Goal: Task Accomplishment & Management: Use online tool/utility

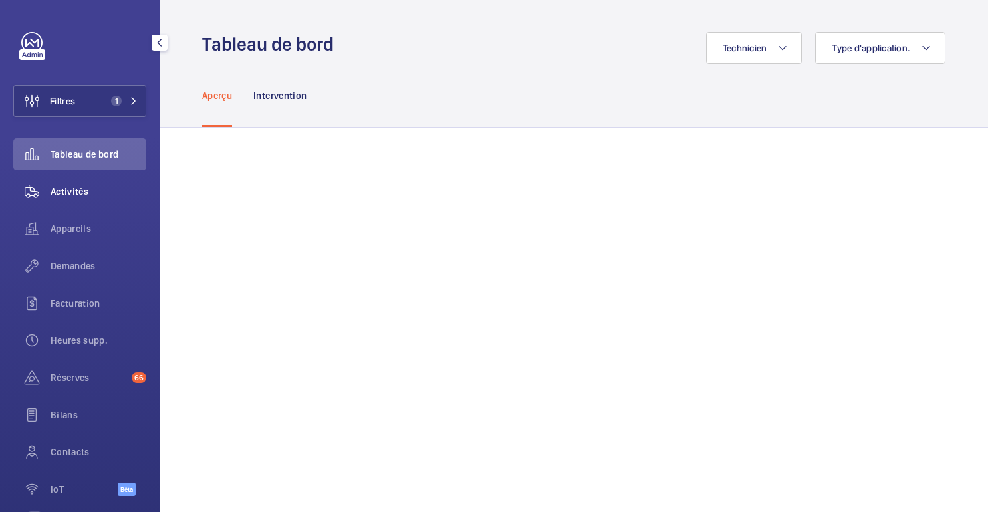
click at [90, 191] on span "Activités" at bounding box center [99, 191] width 96 height 13
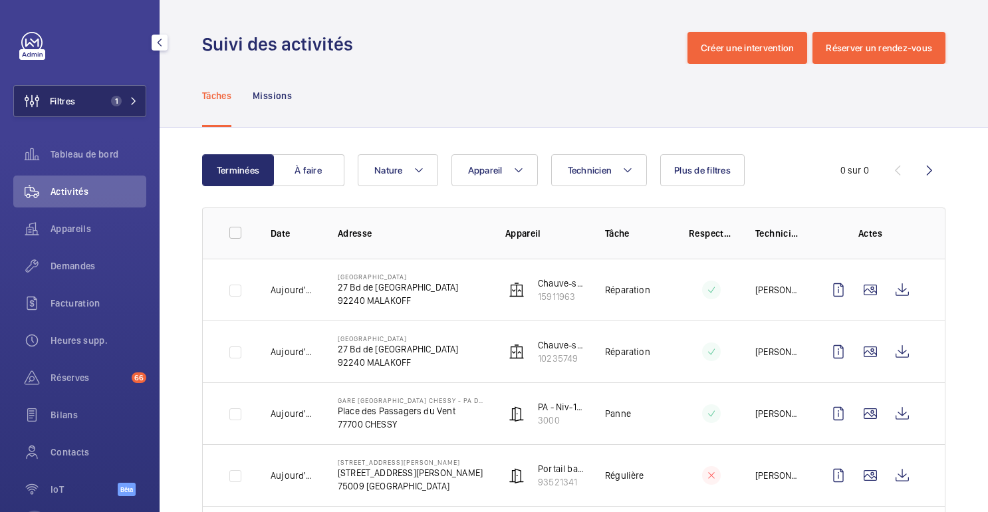
click at [113, 108] on button "Filtres 1" at bounding box center [79, 101] width 133 height 32
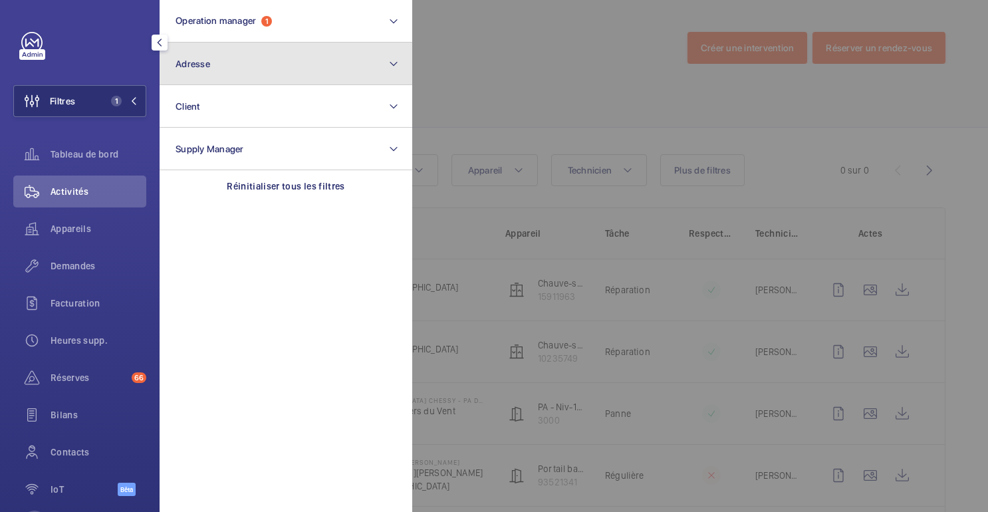
click at [222, 73] on button "Adresse" at bounding box center [286, 64] width 253 height 43
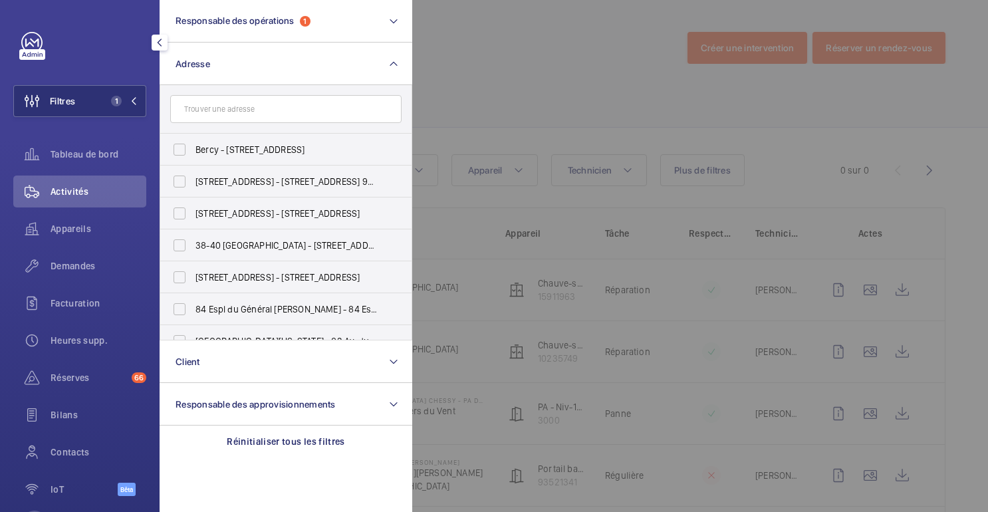
click at [275, 102] on input "text" at bounding box center [285, 109] width 231 height 28
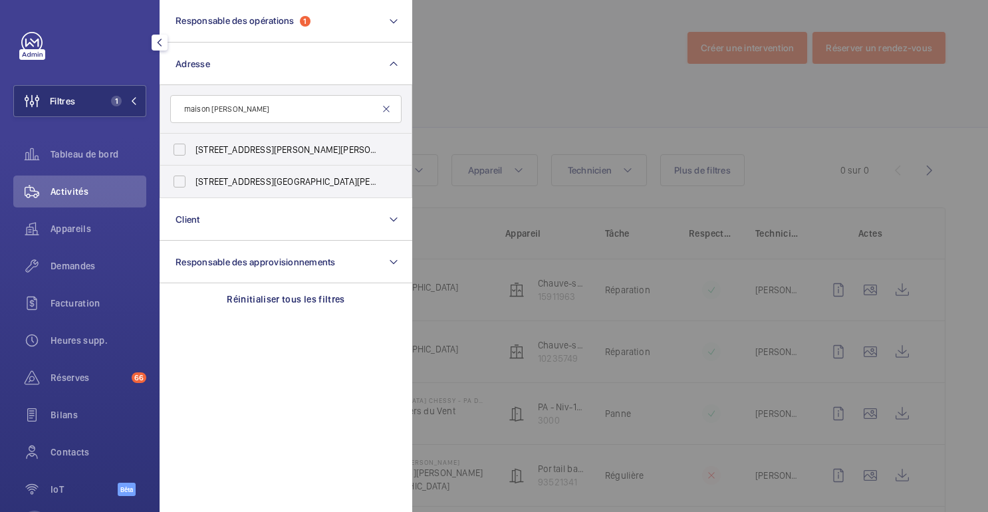
type input "maison [PERSON_NAME]"
click at [385, 109] on mat-icon at bounding box center [386, 109] width 11 height 11
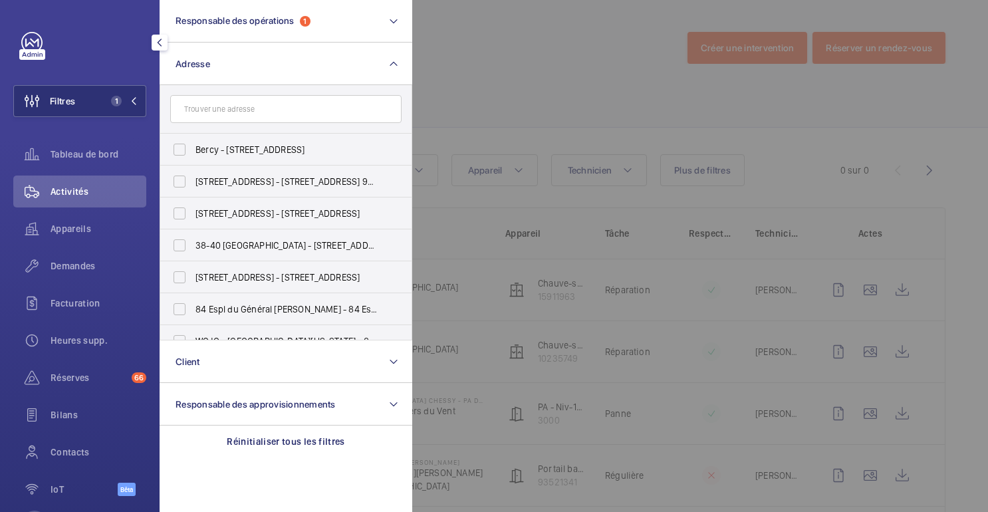
click at [535, 74] on div at bounding box center [906, 256] width 988 height 512
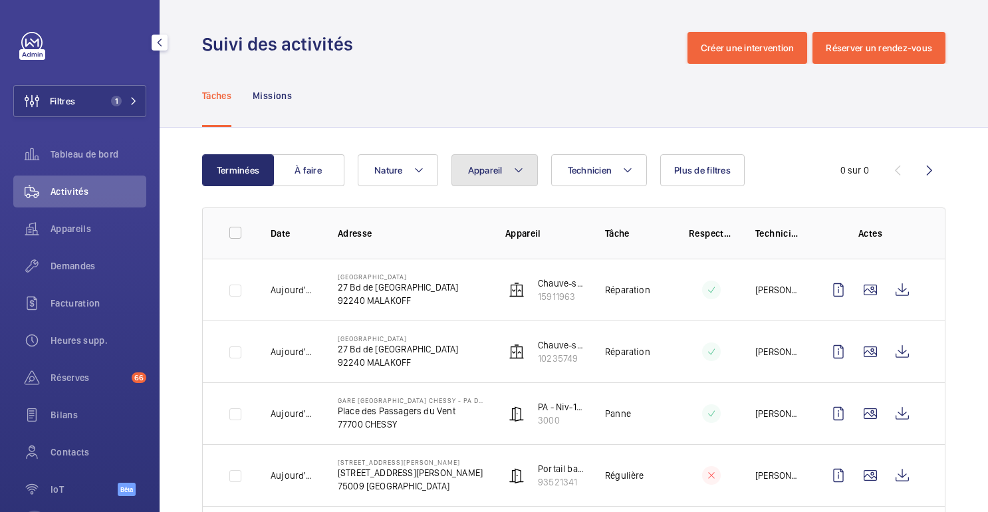
click at [471, 176] on button "Appareil" at bounding box center [495, 170] width 86 height 32
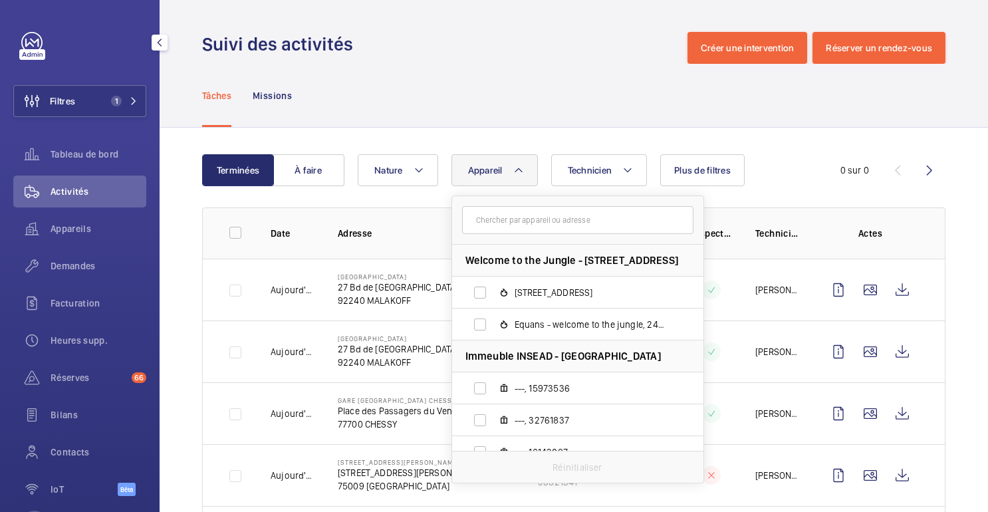
click at [510, 219] on input "text" at bounding box center [577, 220] width 231 height 28
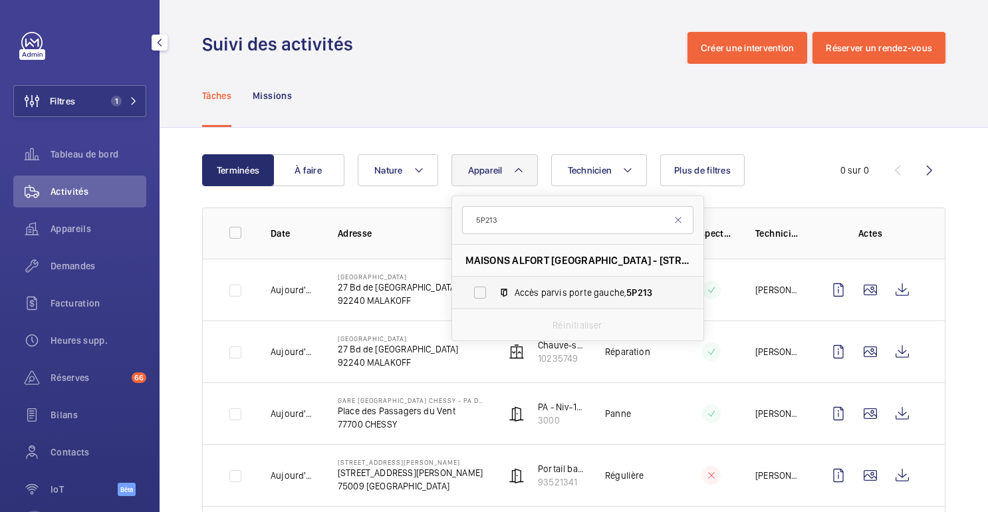
type input "5P213"
click at [549, 292] on span "Accès parvis porte gauche, 5P213" at bounding box center [592, 292] width 154 height 13
click at [494, 292] on input "Accès parvis porte gauche, 5P213" at bounding box center [480, 292] width 27 height 27
checkbox input "true"
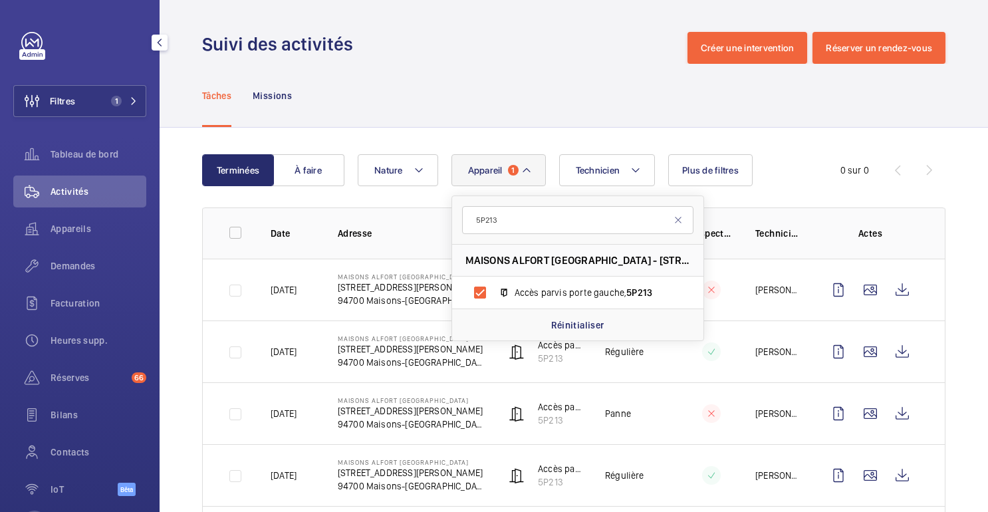
click at [615, 120] on div "Tâches Missions" at bounding box center [574, 95] width 744 height 63
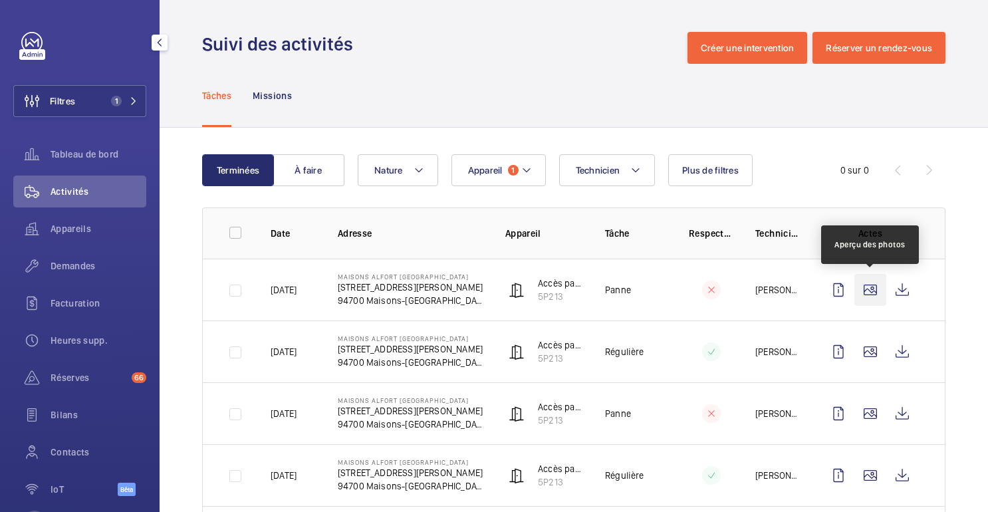
click at [871, 293] on wm-front-icon-button at bounding box center [871, 290] width 32 height 32
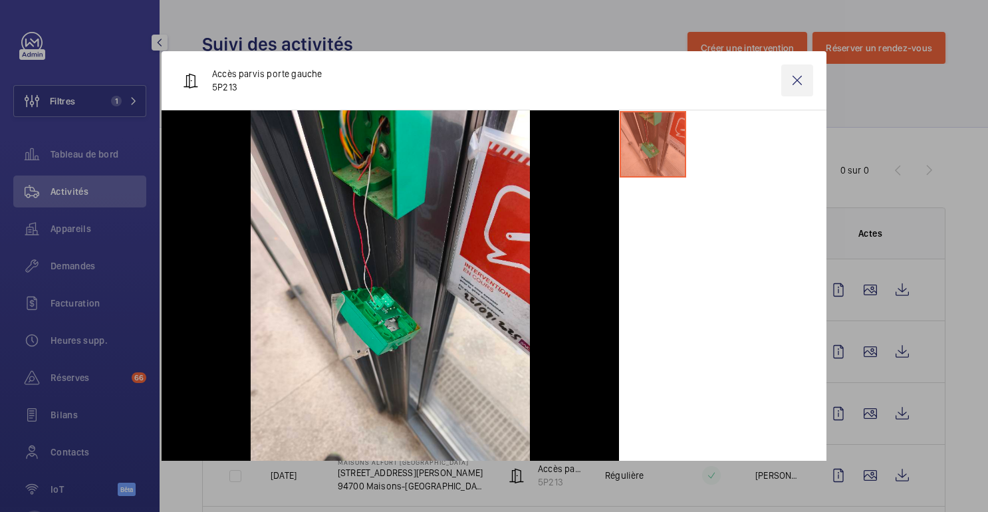
click at [799, 86] on wm-front-icon-button at bounding box center [798, 81] width 32 height 32
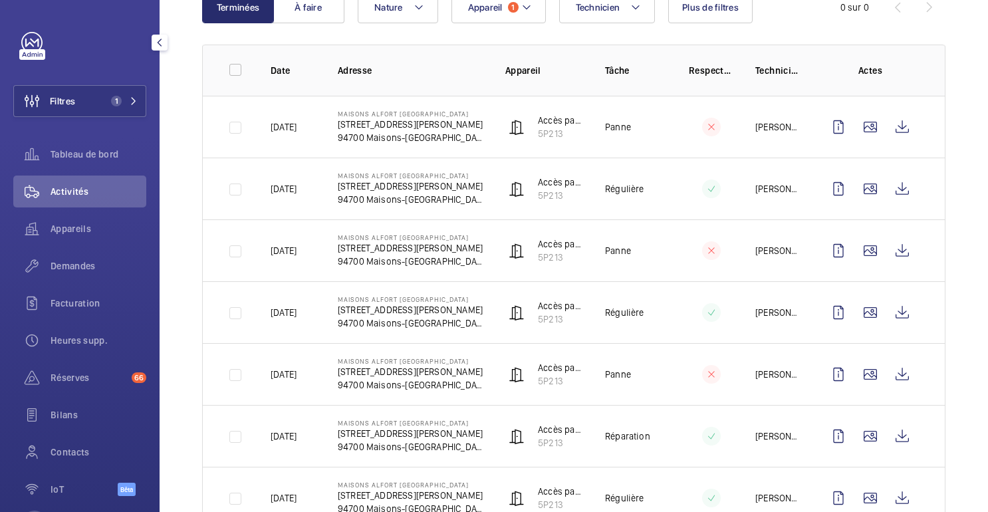
scroll to position [160, 0]
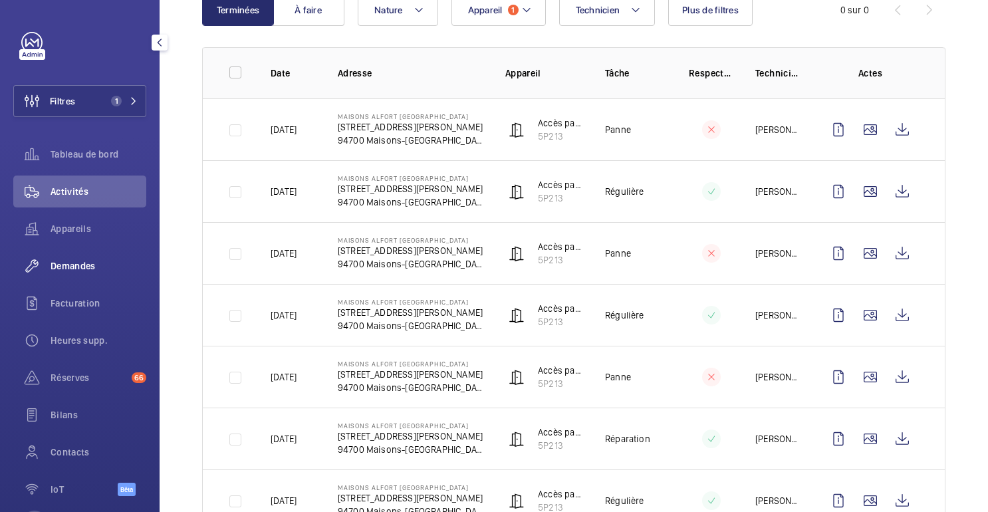
click at [78, 267] on font "Demandes" at bounding box center [73, 266] width 45 height 11
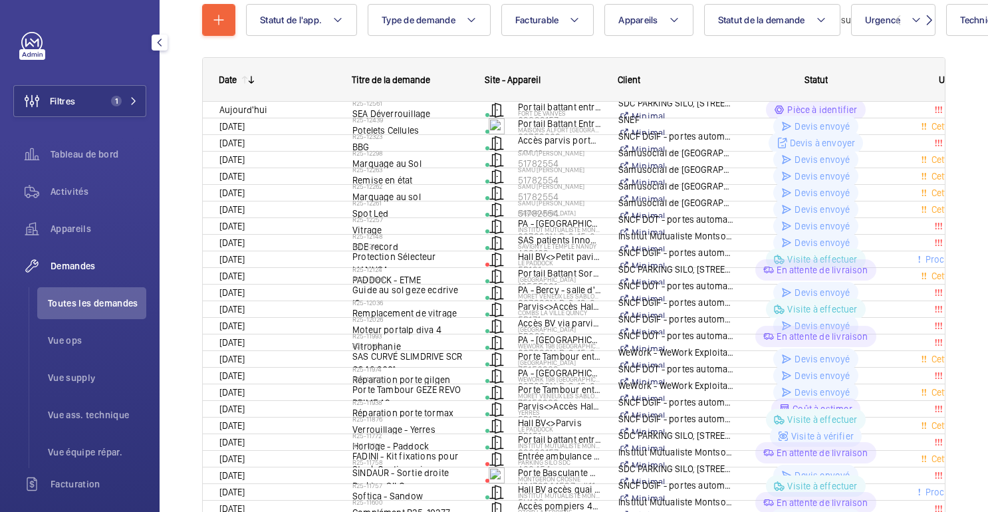
scroll to position [87, 0]
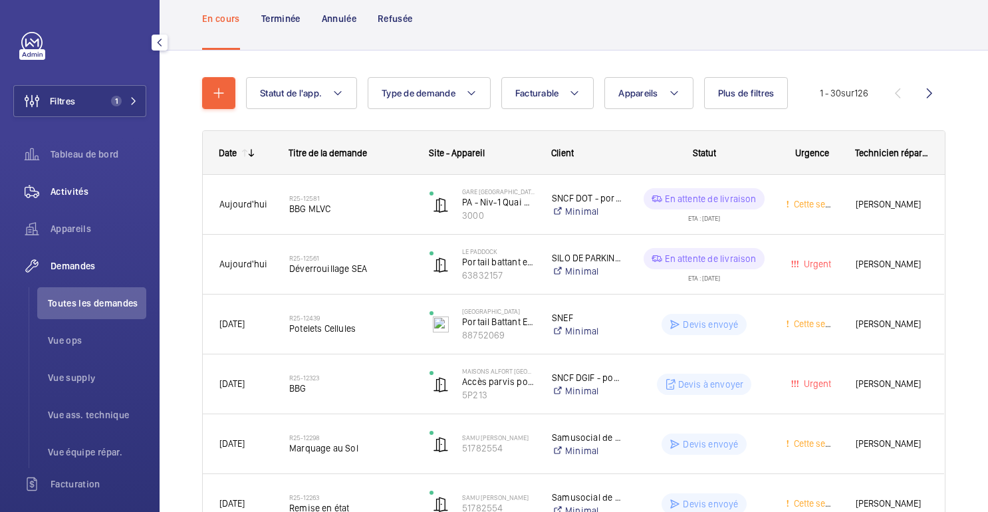
click at [81, 196] on font "Activités" at bounding box center [70, 191] width 38 height 11
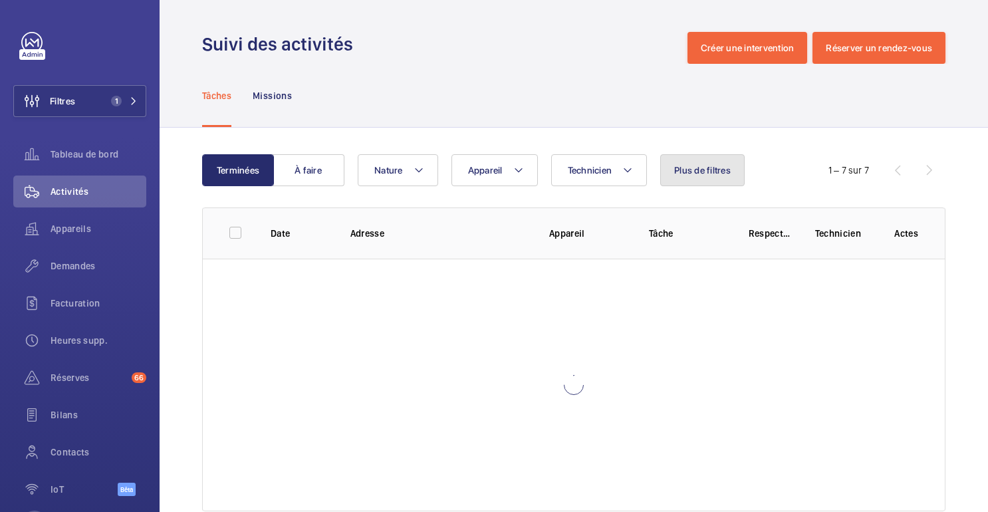
click at [721, 168] on font "Plus de filtres" at bounding box center [702, 170] width 57 height 11
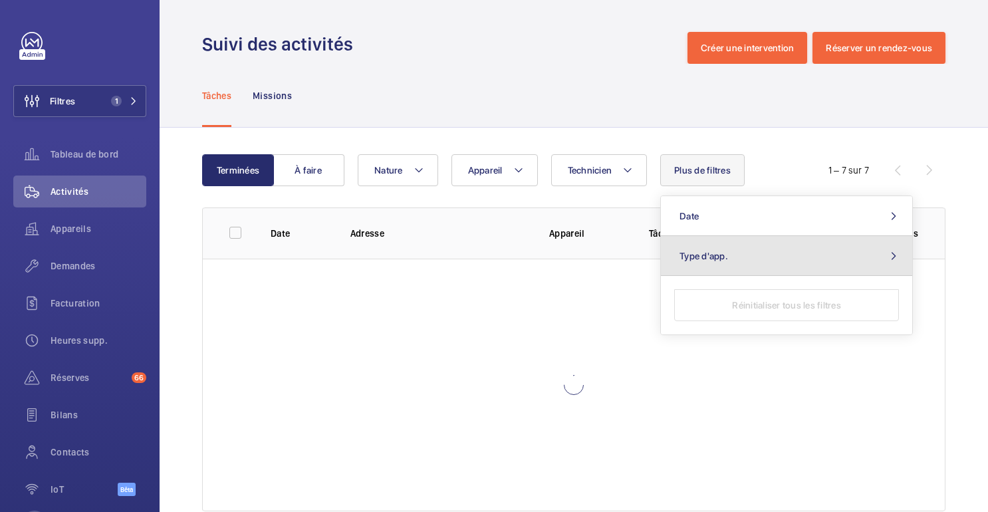
click at [720, 247] on button "Type d'app." at bounding box center [786, 256] width 251 height 40
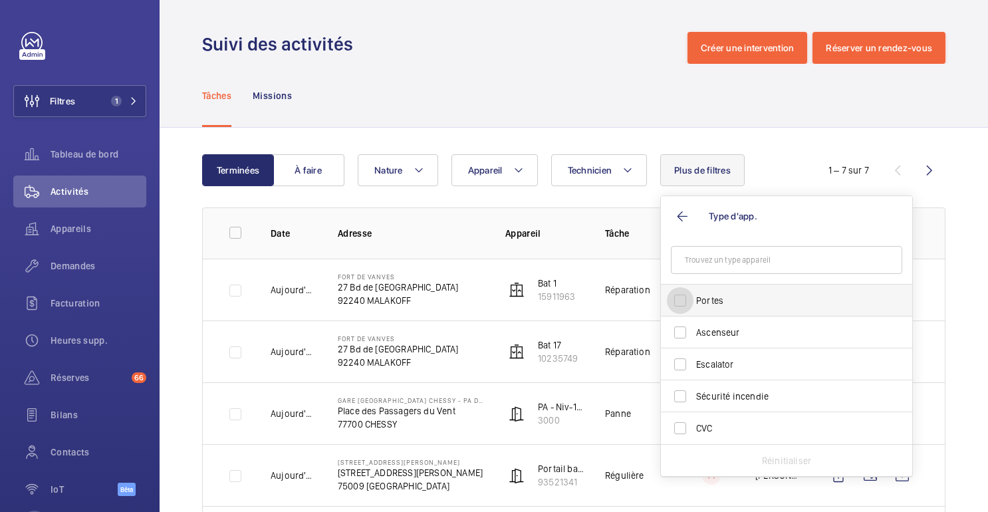
click at [694, 301] on input "Portes" at bounding box center [680, 300] width 27 height 27
checkbox input "true"
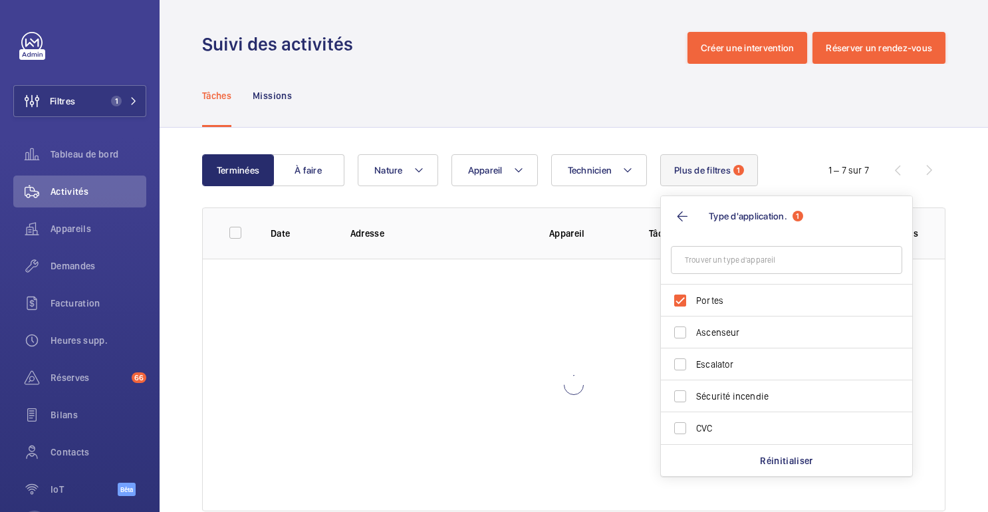
click at [653, 94] on div "Tâches Missions" at bounding box center [574, 95] width 744 height 63
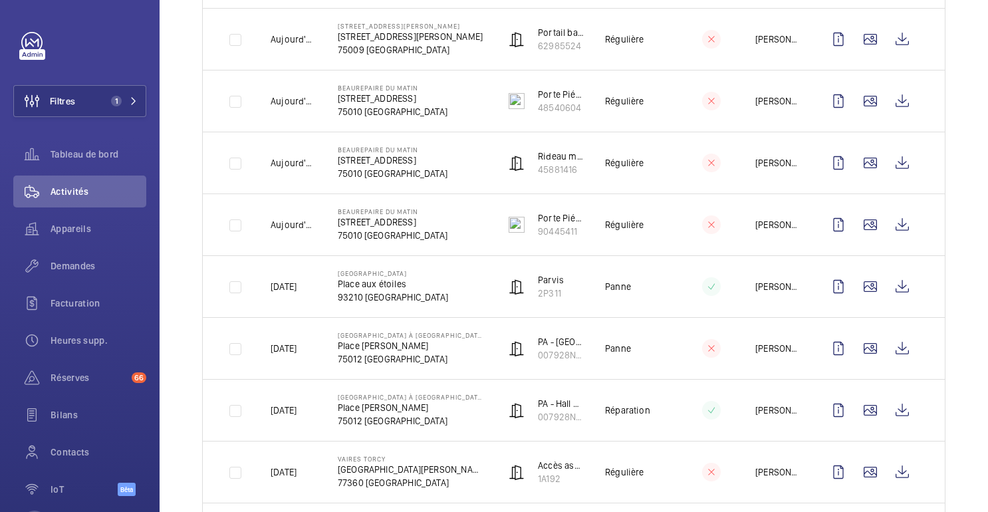
scroll to position [426, 0]
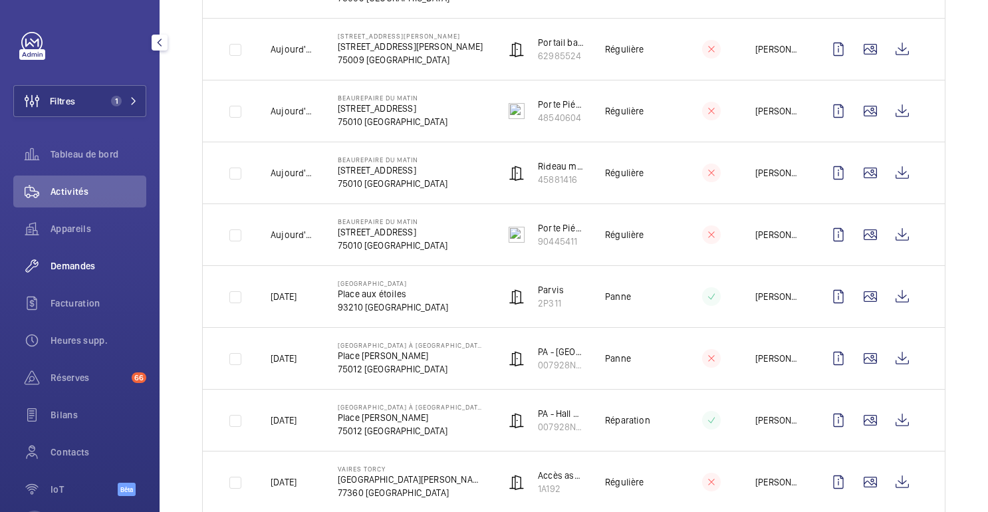
click at [70, 271] on font "Demandes" at bounding box center [73, 266] width 45 height 11
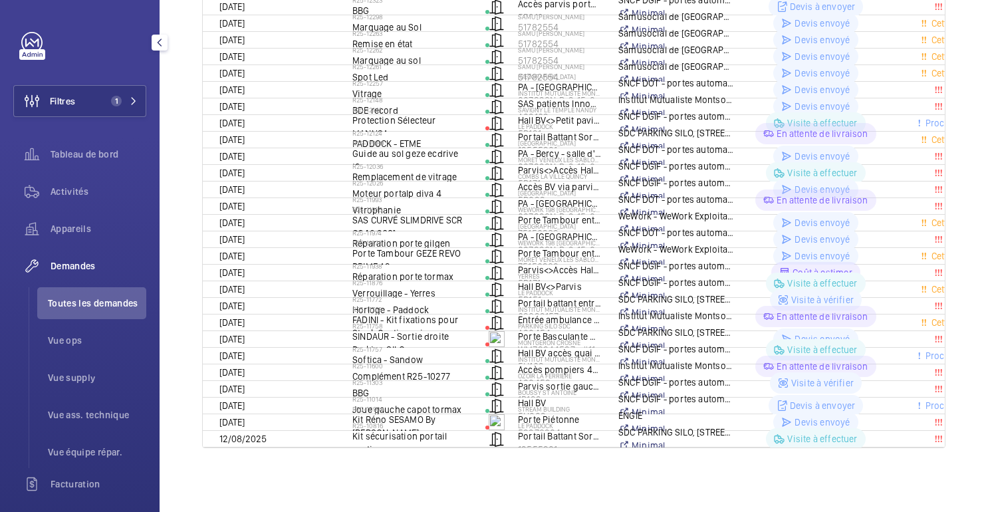
scroll to position [87, 0]
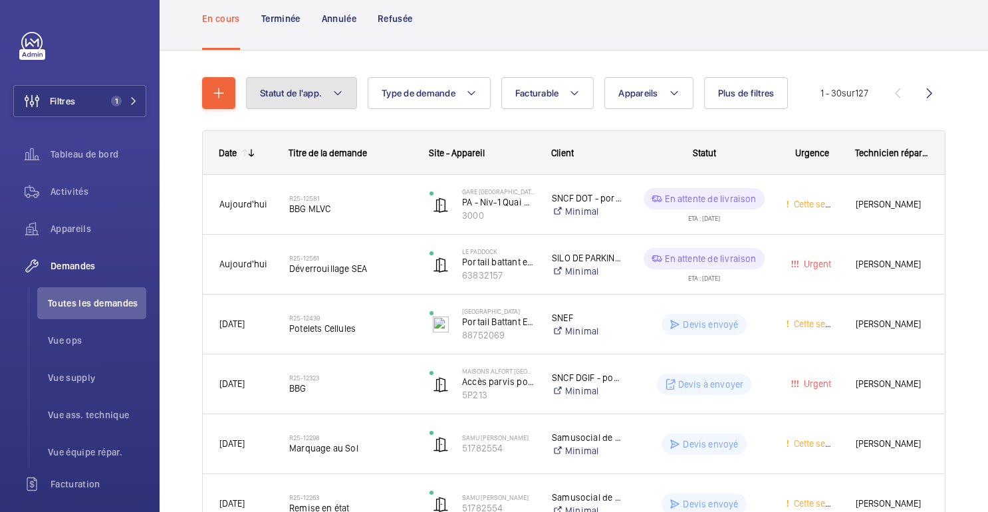
click at [336, 96] on mat-icon at bounding box center [338, 93] width 11 height 16
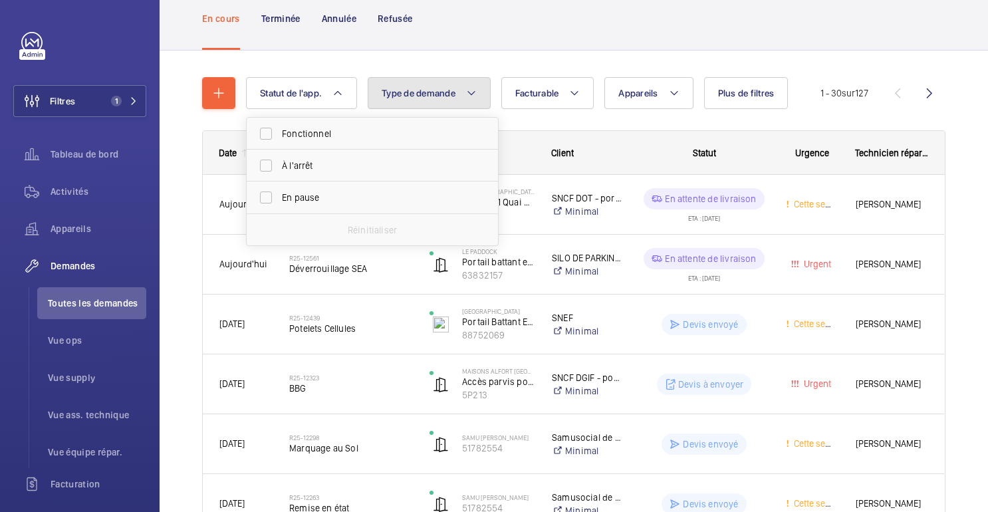
click at [463, 95] on button "Type de demande" at bounding box center [429, 93] width 123 height 32
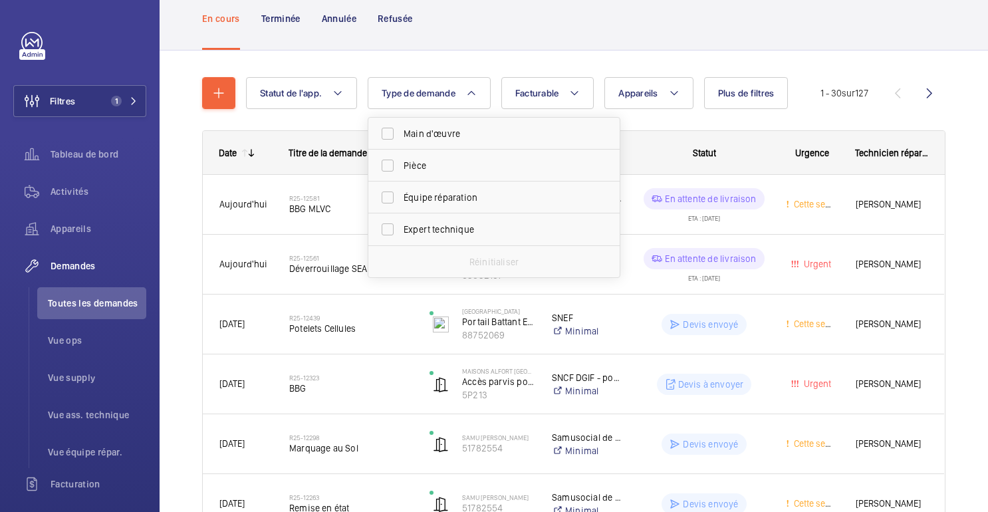
click at [555, 43] on div "En cours Terminée Annulée Refusée" at bounding box center [574, 18] width 744 height 63
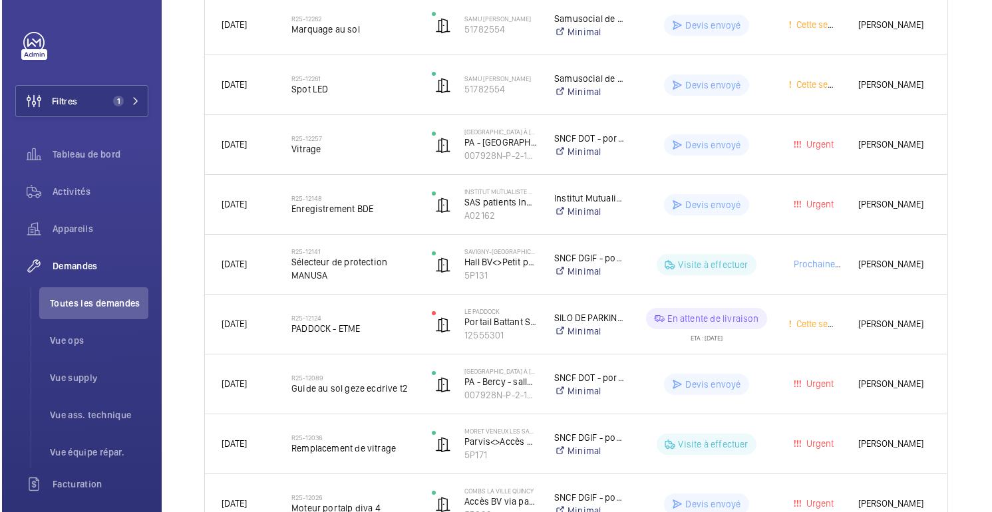
scroll to position [629, 0]
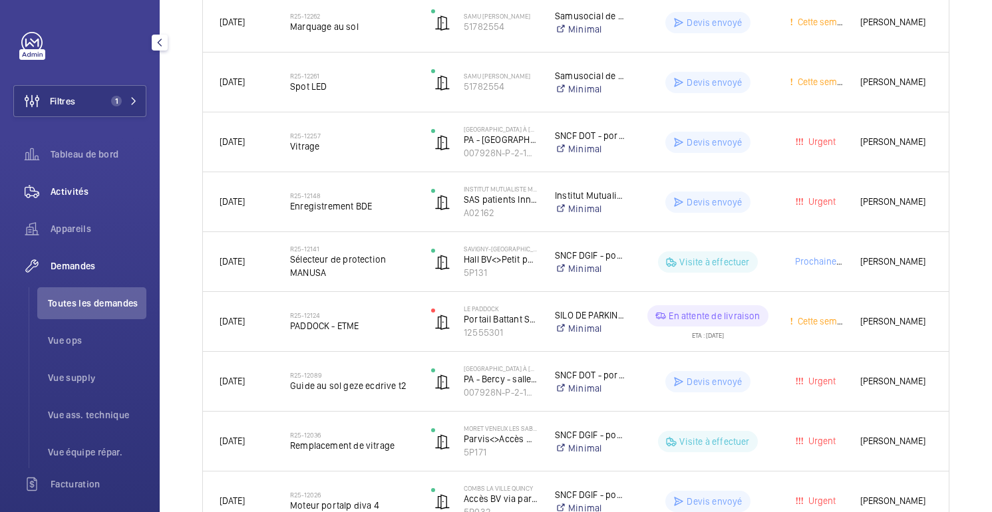
click at [78, 186] on font "Activités" at bounding box center [70, 191] width 38 height 11
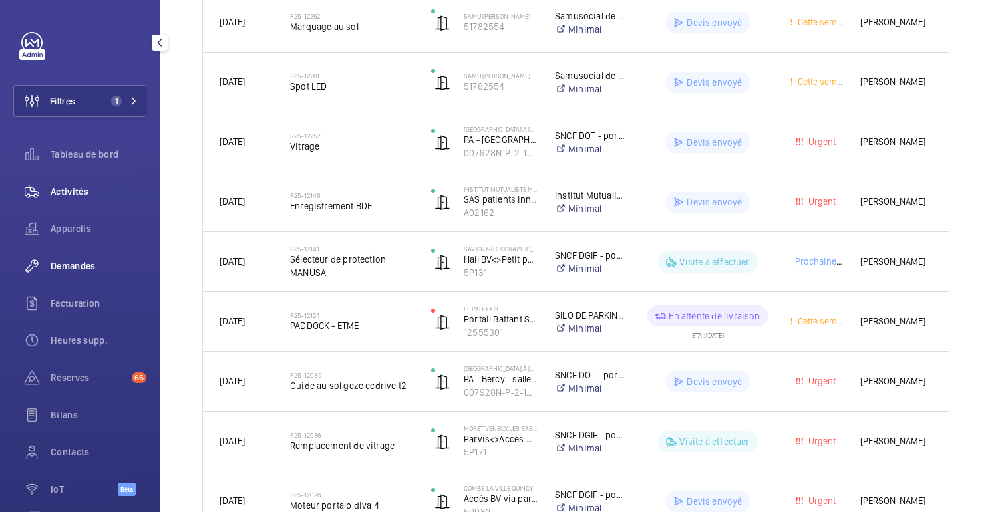
scroll to position [31, 0]
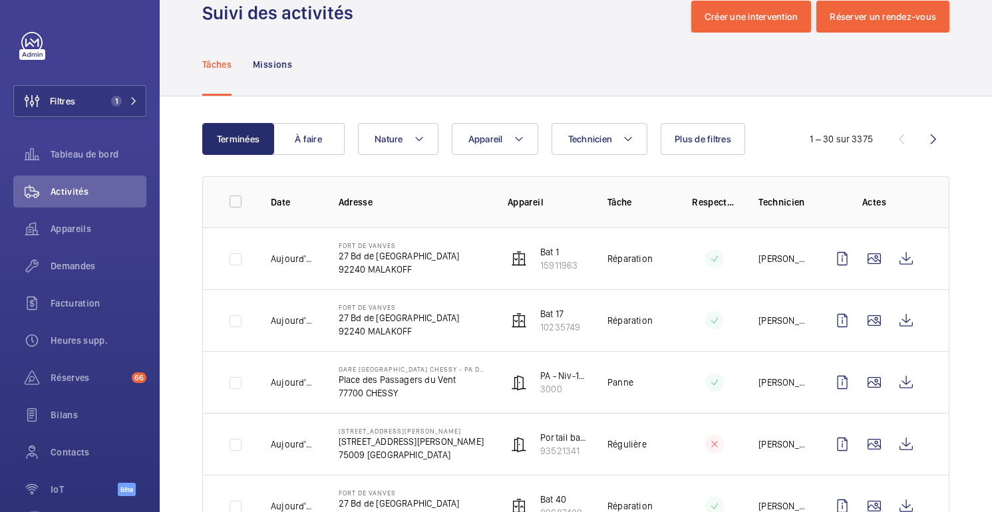
scroll to position [116, 0]
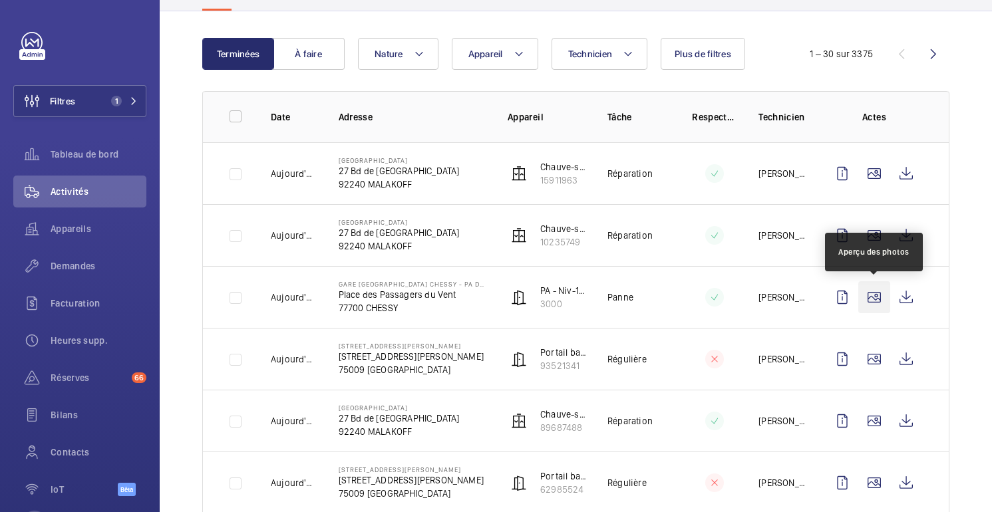
click at [880, 303] on wm-front-icon-button at bounding box center [874, 297] width 32 height 32
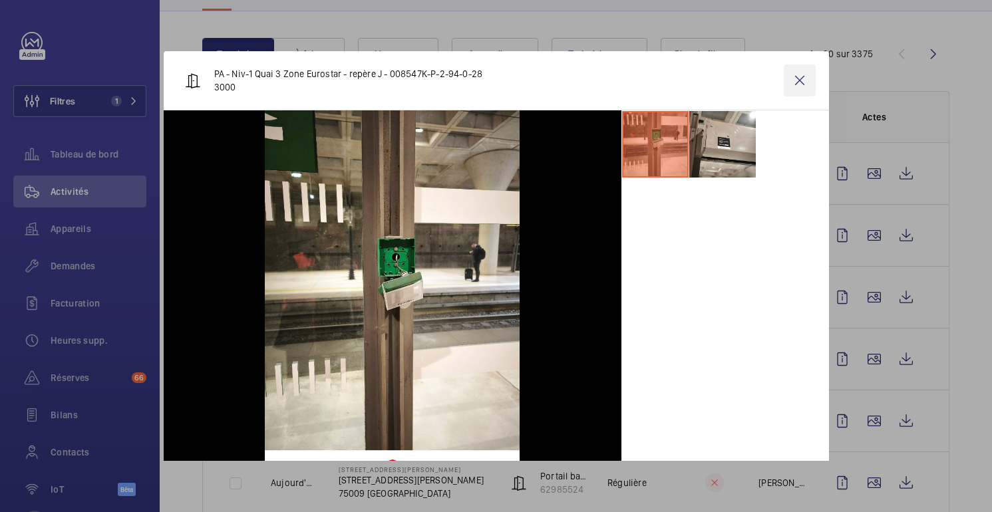
click at [801, 82] on wm-front-icon-button at bounding box center [800, 81] width 32 height 32
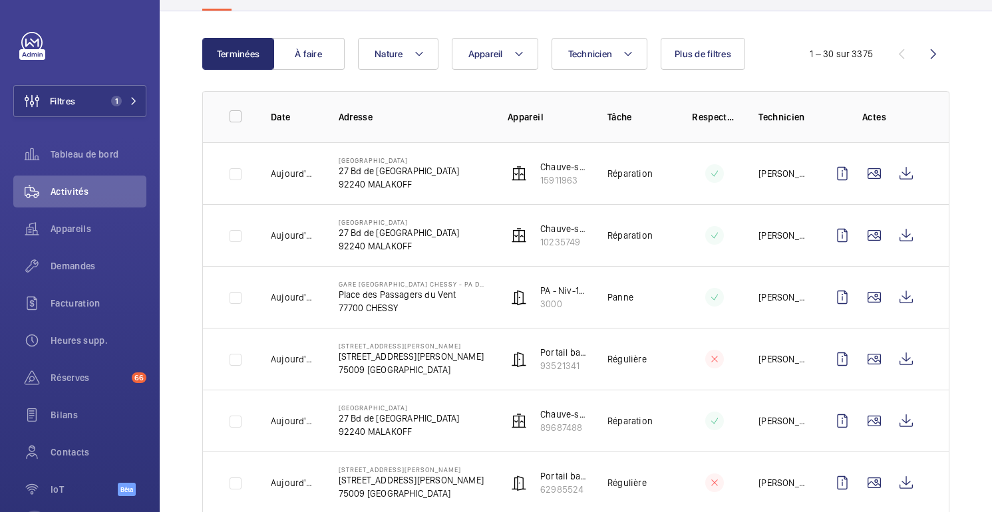
scroll to position [0, 0]
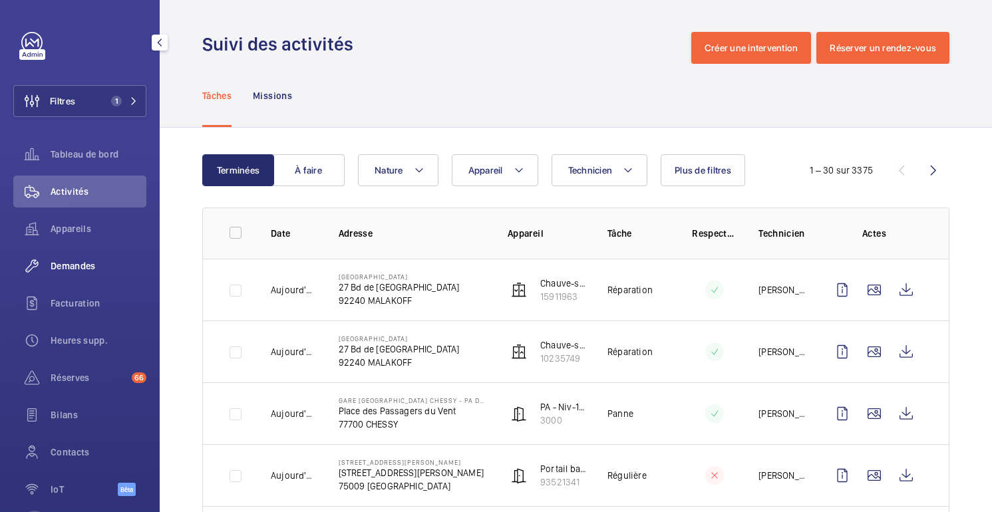
click at [83, 272] on span "Demandes" at bounding box center [99, 265] width 96 height 13
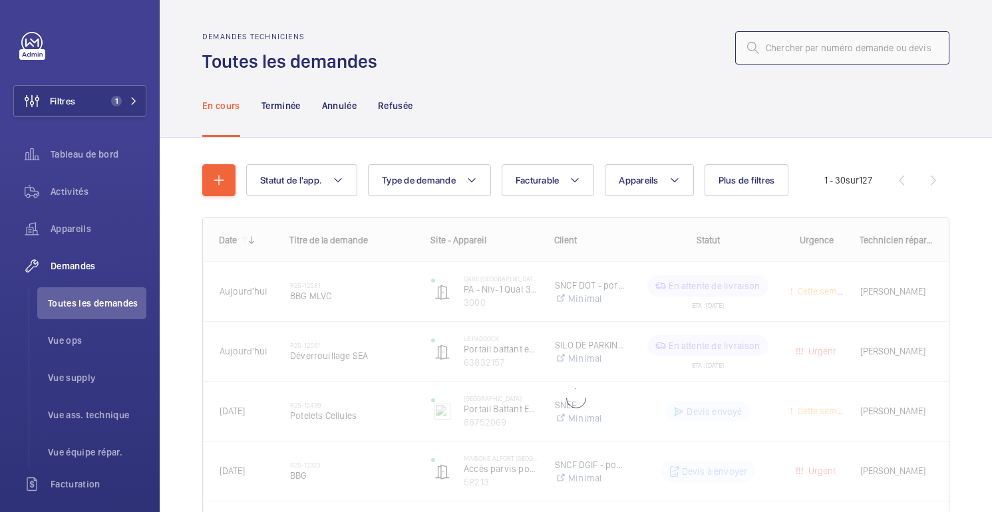
click at [813, 55] on input "text" at bounding box center [842, 47] width 214 height 33
paste input "10715"
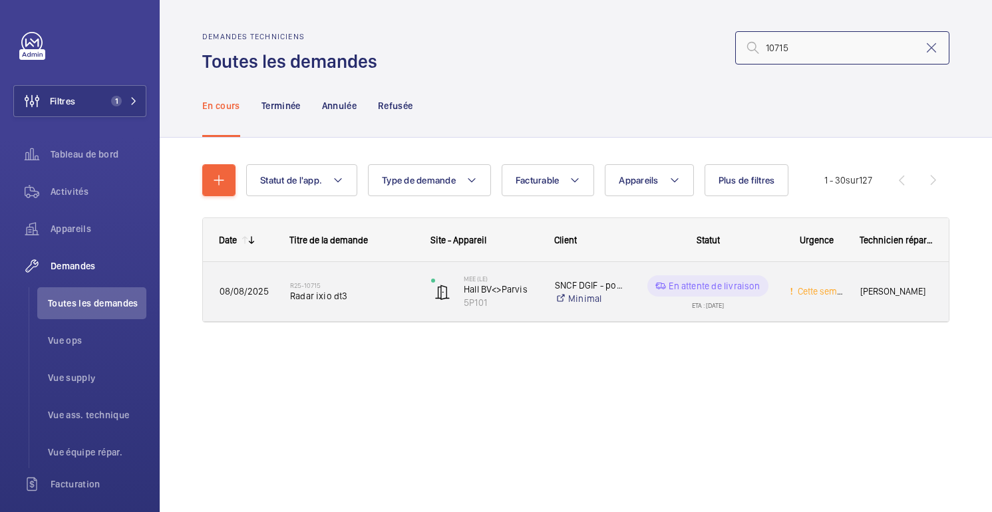
type input "10715"
click at [645, 300] on wm-front-pills-cell "En attente de livraison ETA : [DATE]" at bounding box center [707, 291] width 129 height 33
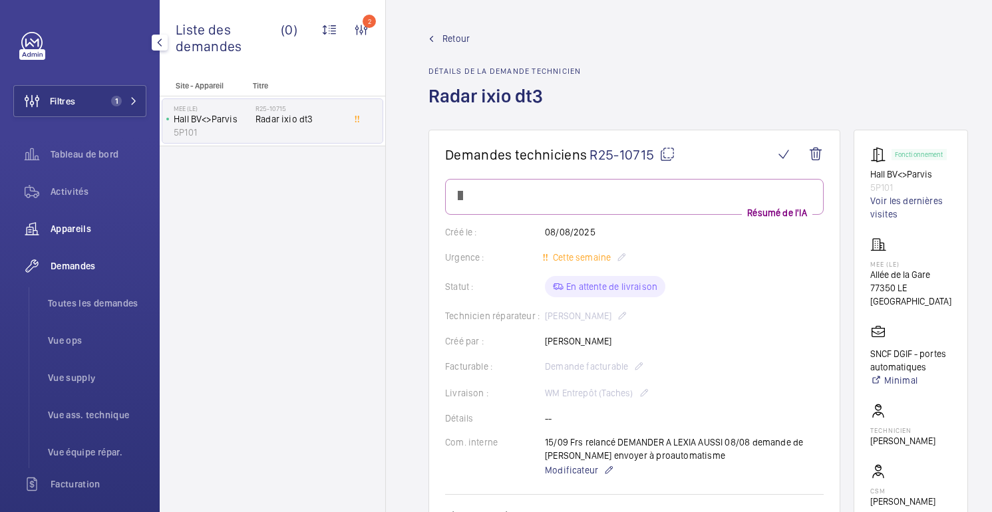
click at [77, 233] on font "Appareils" at bounding box center [71, 228] width 41 height 11
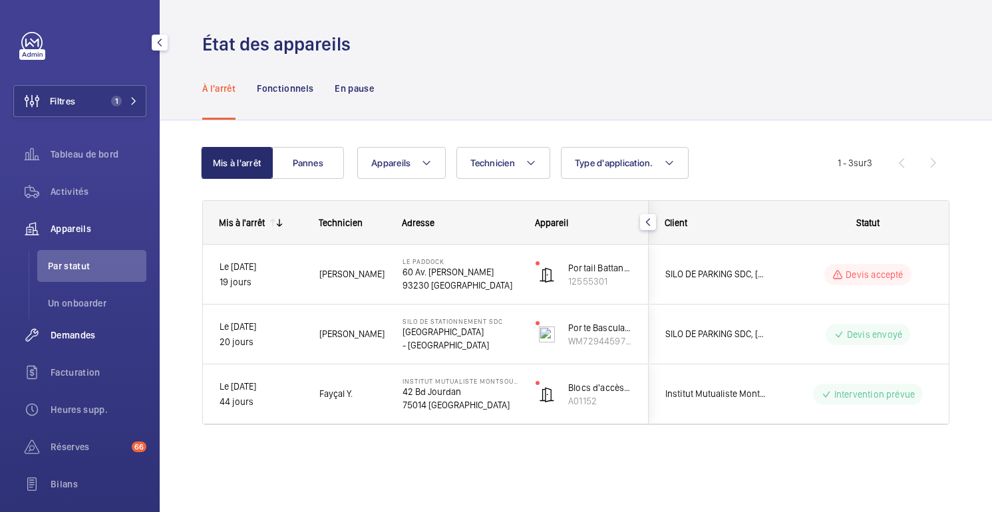
click at [60, 328] on div "Demandes" at bounding box center [79, 335] width 133 height 32
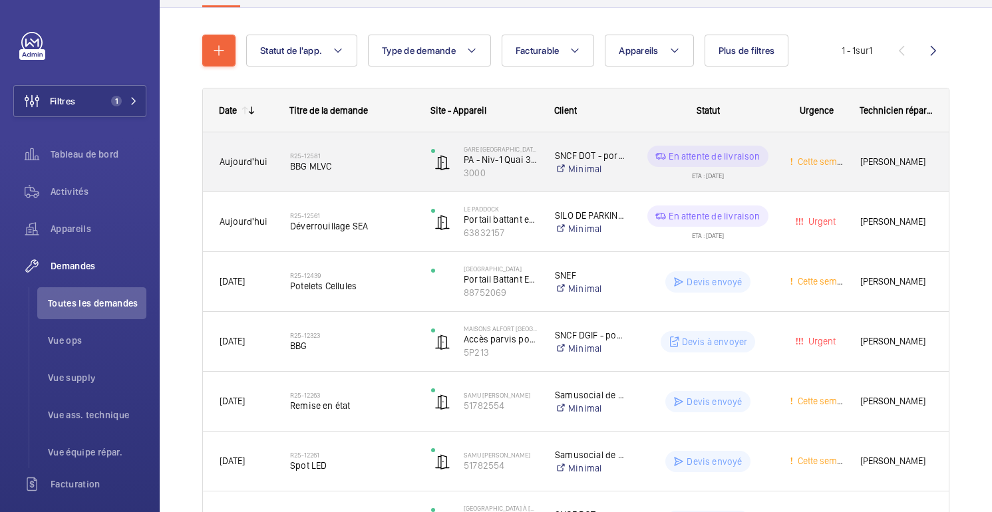
scroll to position [134, 0]
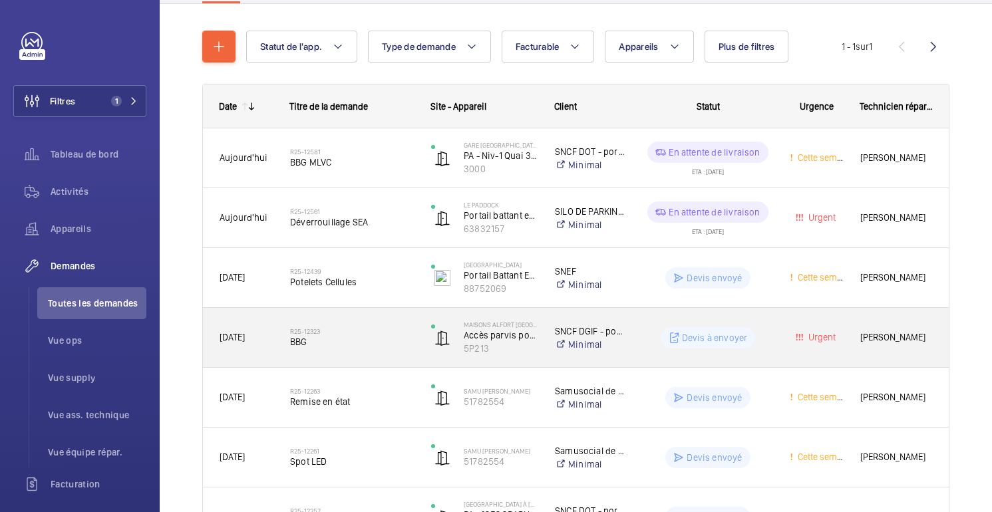
click at [768, 320] on div "Devis à envoyer" at bounding box center [699, 338] width 145 height 48
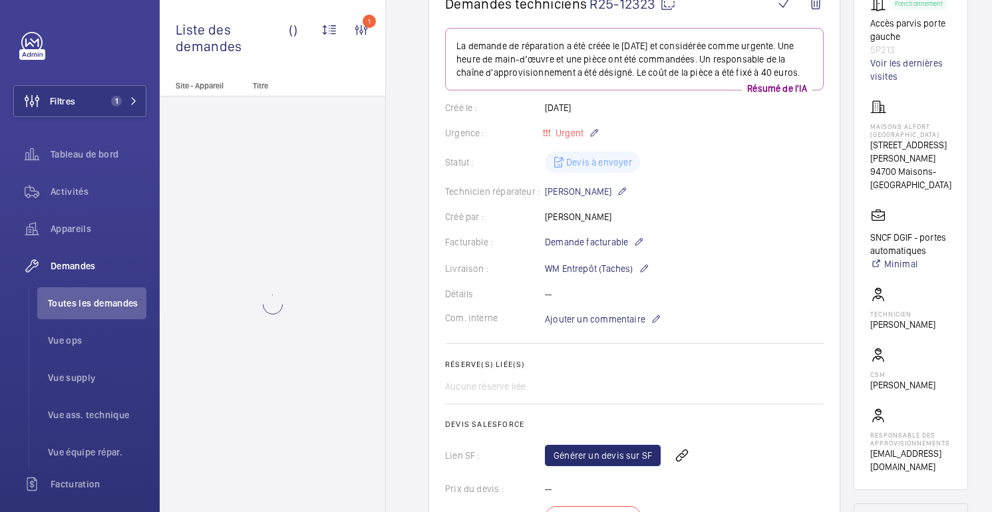
scroll to position [156, 0]
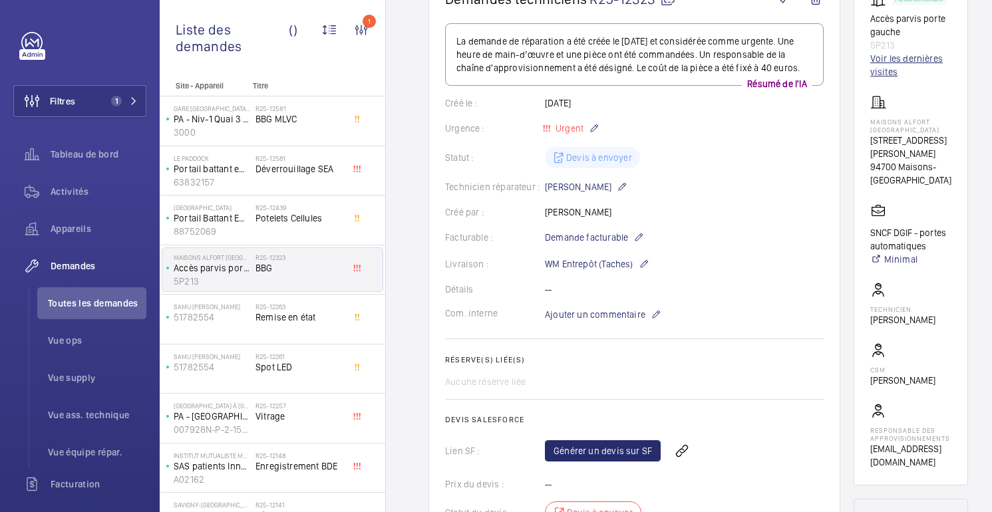
click at [903, 65] on font "Voir les dernières visites" at bounding box center [910, 65] width 81 height 27
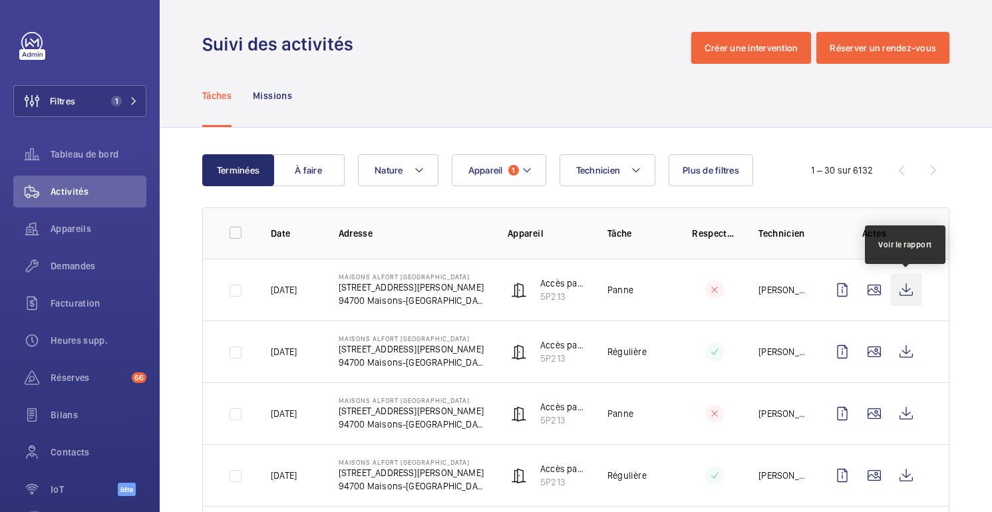
click at [906, 292] on wm-front-icon-button at bounding box center [906, 290] width 32 height 32
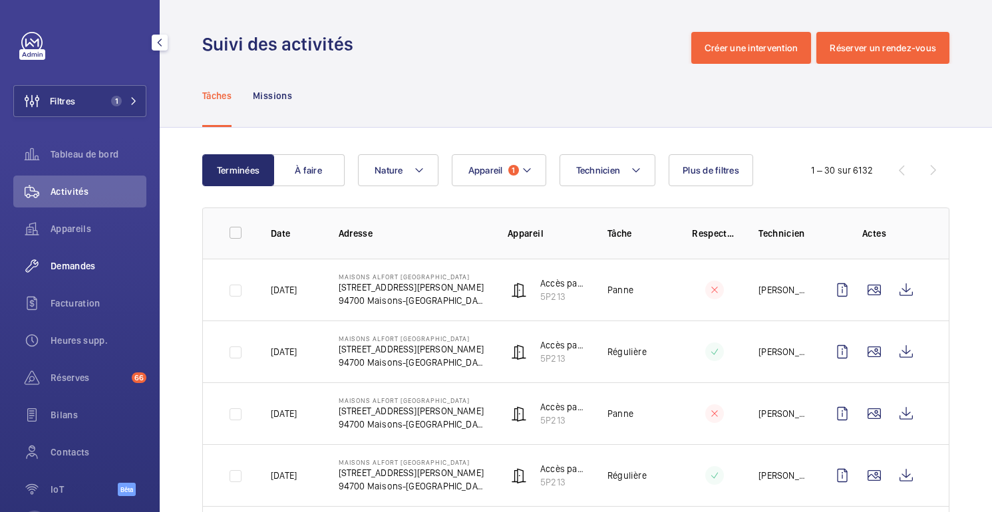
click at [59, 262] on font "Demandes" at bounding box center [73, 266] width 45 height 11
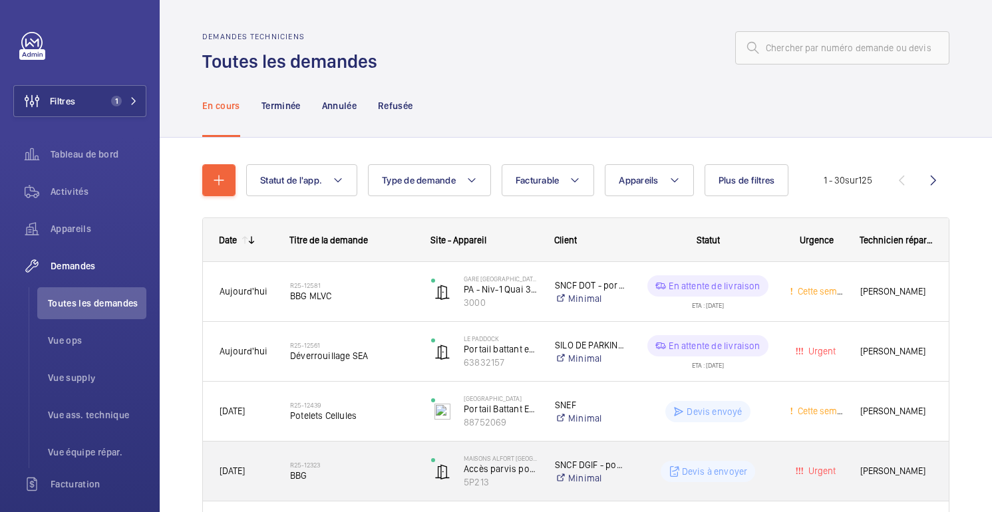
click at [396, 466] on h2 "R25-12323" at bounding box center [352, 465] width 124 height 8
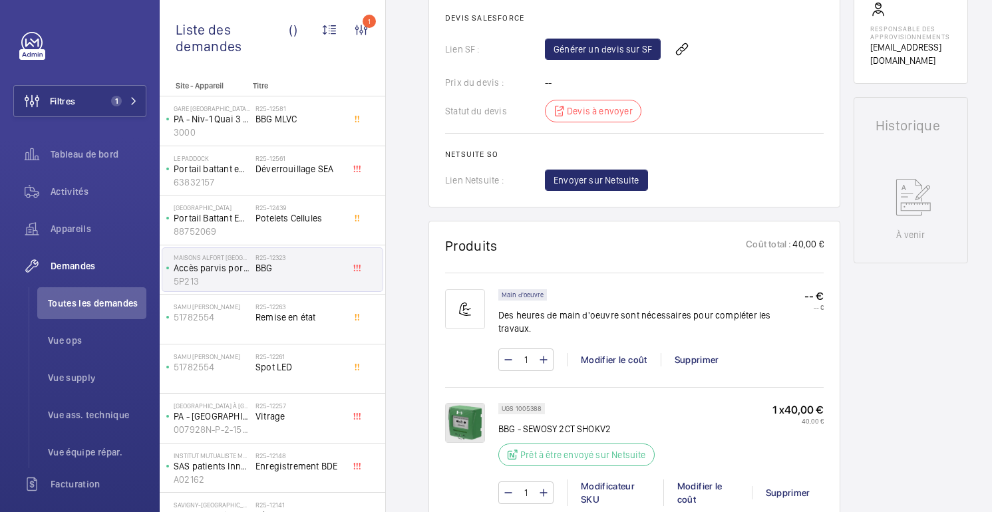
scroll to position [556, 0]
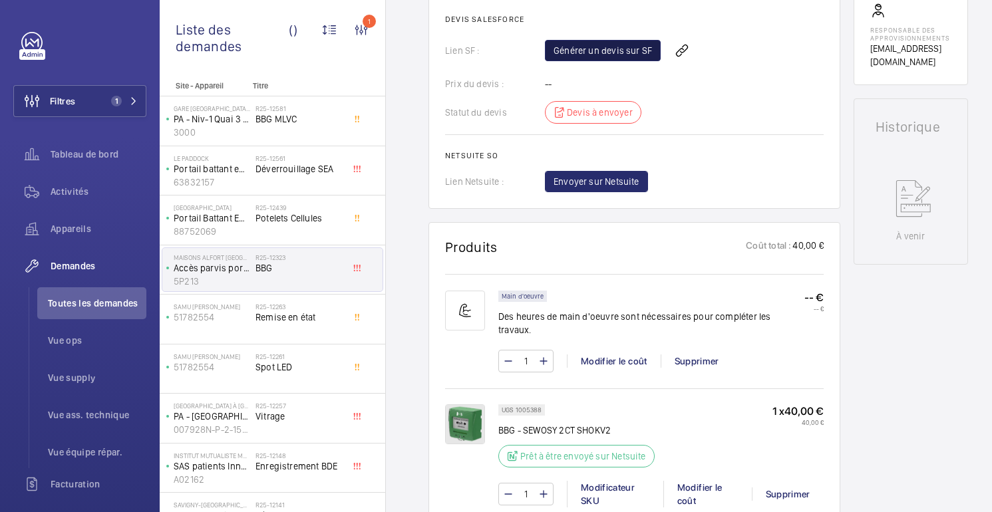
click at [607, 56] on font "Générer un devis sur SF" at bounding box center [602, 50] width 98 height 11
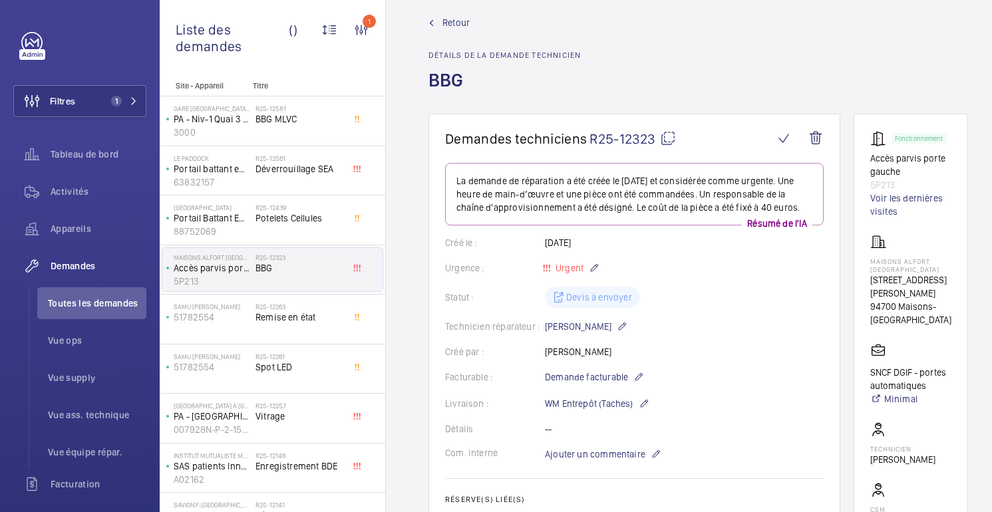
scroll to position [142, 0]
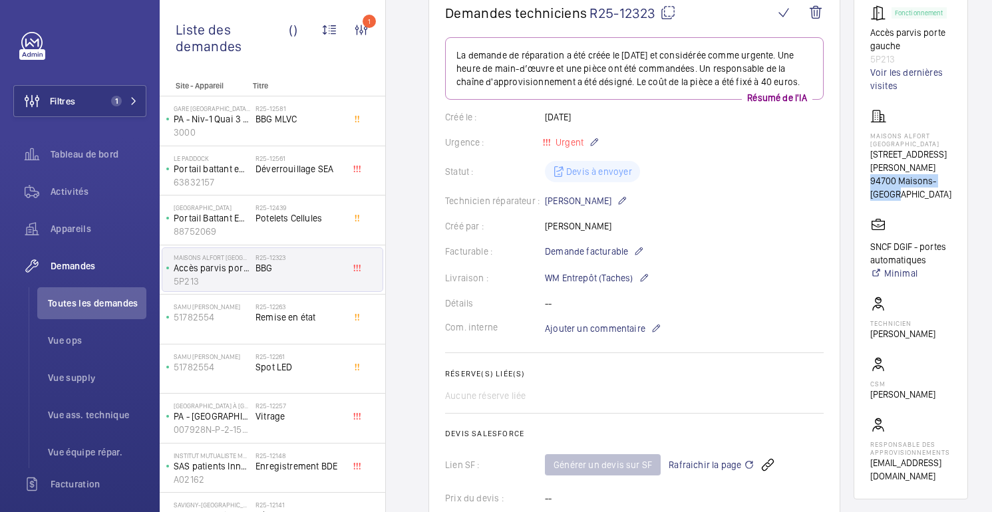
drag, startPoint x: 870, startPoint y: 170, endPoint x: 915, endPoint y: 188, distance: 48.0
click at [915, 188] on wm-front-card-body "Fonctionnement Accès parvis porte gauche 5P213 Voir les dernières visites MAISO…" at bounding box center [910, 244] width 81 height 478
copy font "94700 Maisons-[GEOGRAPHIC_DATA]"
drag, startPoint x: 897, startPoint y: 60, endPoint x: 863, endPoint y: 33, distance: 43.1
click at [863, 33] on wm-front-card "Fonctionnement Accès parvis porte gauche 5P213 Voir les dernières visites MAISO…" at bounding box center [910, 243] width 114 height 511
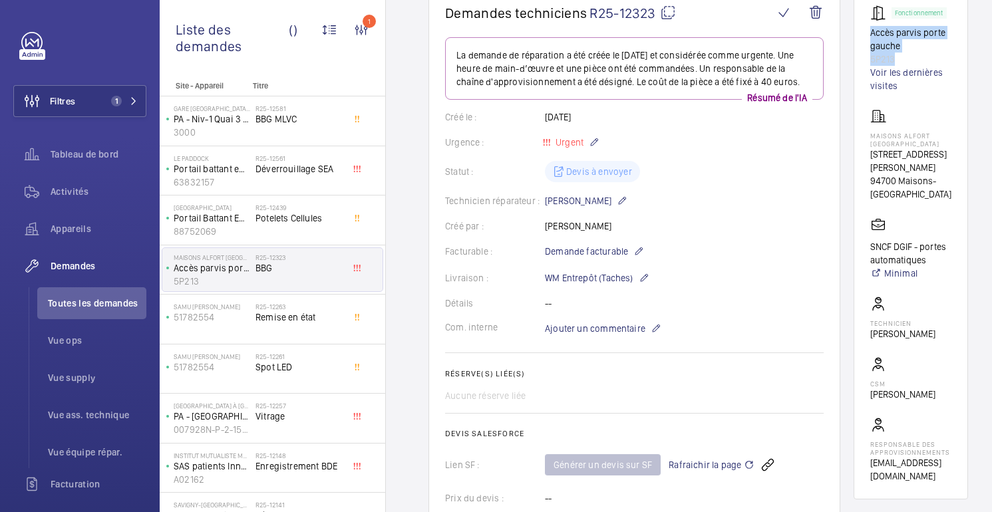
copy div "Accès parvis porte gauche 5P213"
click at [705, 470] on font "Rafraichir la page" at bounding box center [704, 465] width 73 height 11
